Goal: Information Seeking & Learning: Learn about a topic

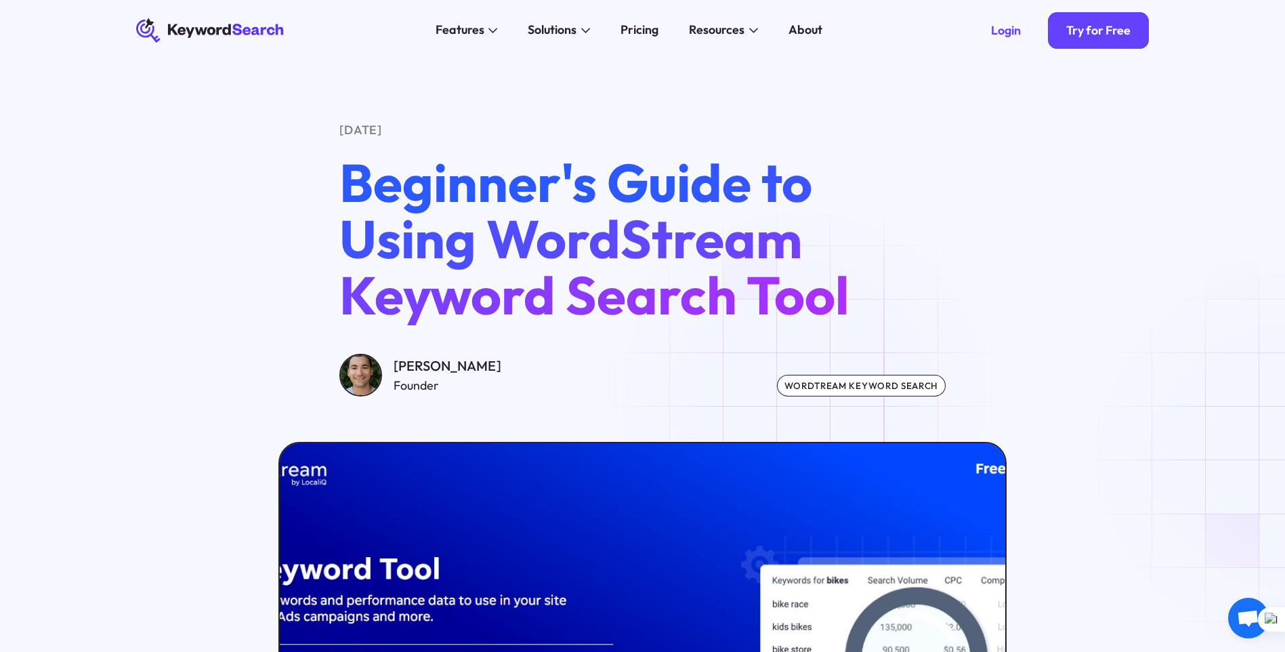
click at [810, 395] on div "wordtream keyword search" at bounding box center [861, 385] width 169 height 21
click at [814, 383] on div "wordtream keyword search" at bounding box center [861, 385] width 169 height 21
